Goal: Communication & Community: Answer question/provide support

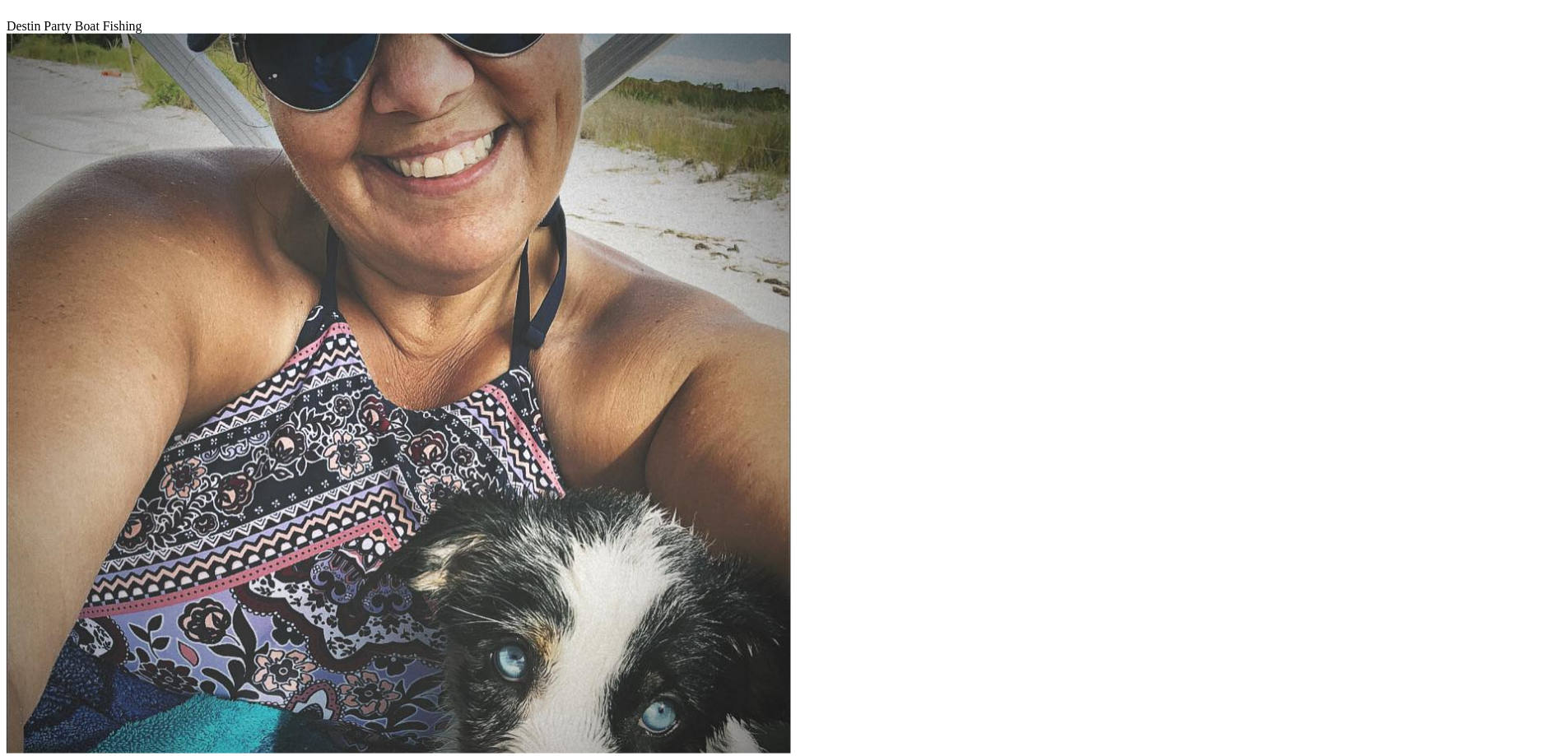
scroll to position [309, 0]
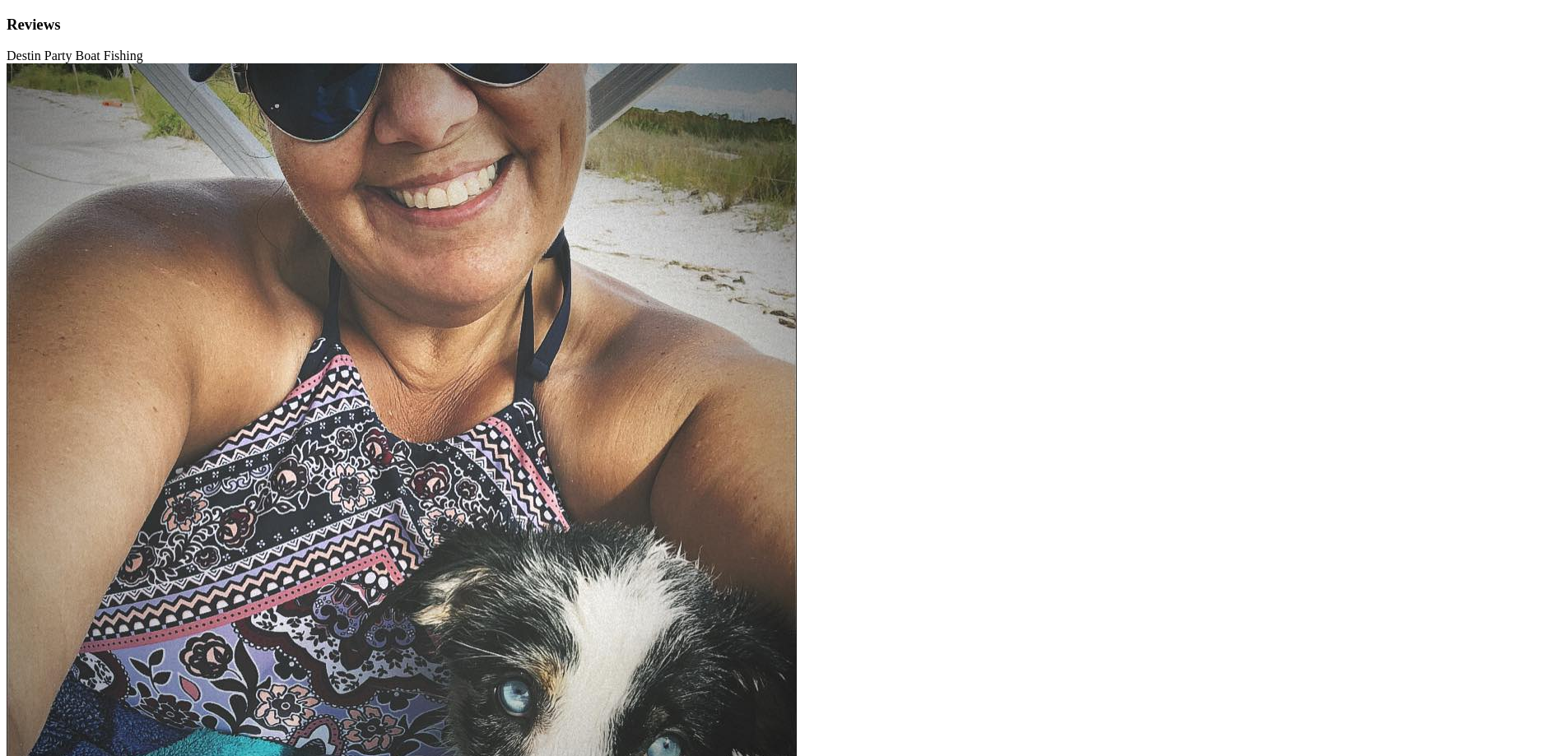
drag, startPoint x: 1477, startPoint y: 292, endPoint x: 1217, endPoint y: 296, distance: 260.0
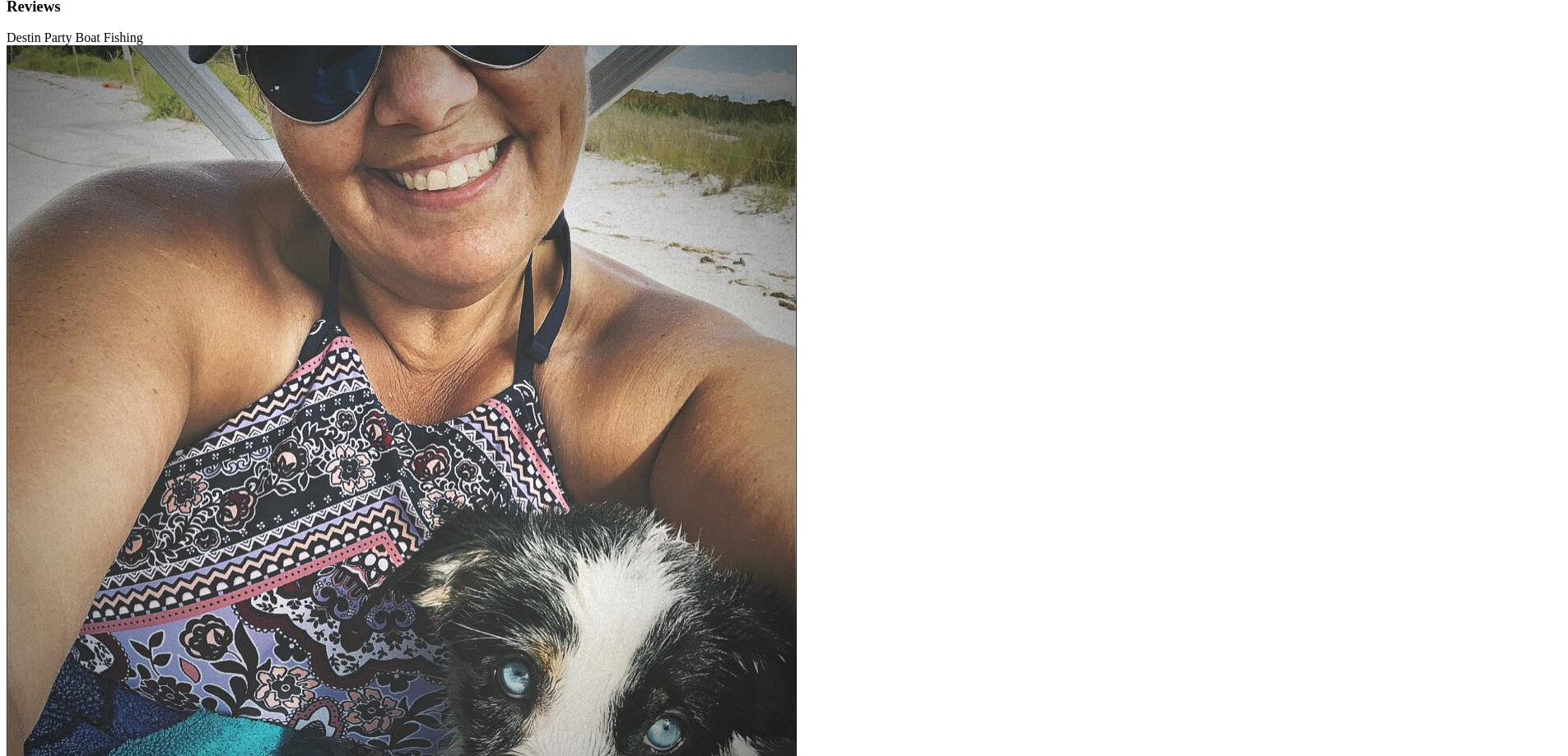
scroll to position [33, 0]
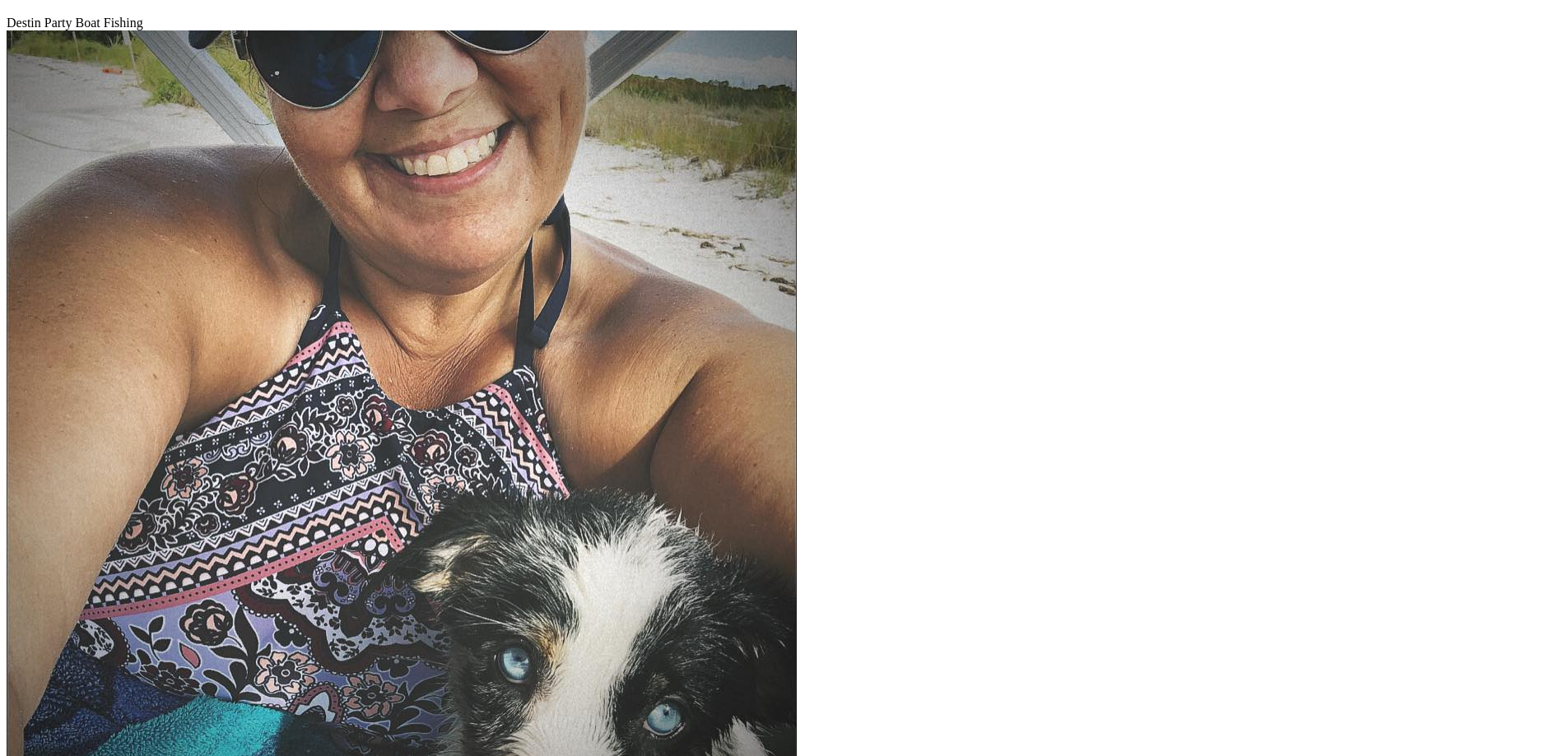
type textarea "[PERSON_NAME], Thank you for fishing with us! We're thrilled you had a great ti…"
